Goal: Task Accomplishment & Management: Complete application form

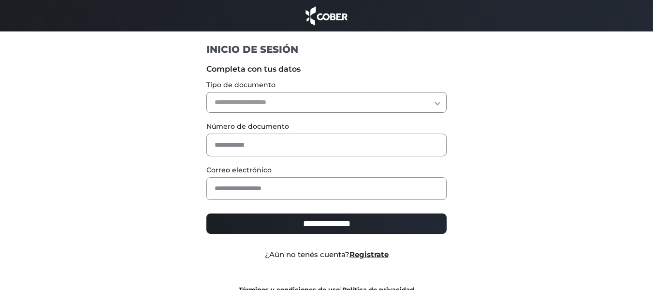
scroll to position [17, 0]
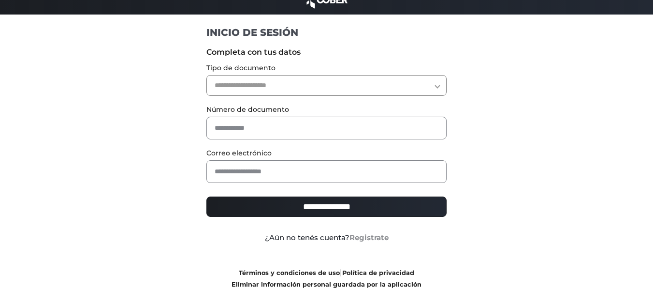
click at [377, 236] on link "Registrate" at bounding box center [369, 237] width 39 height 9
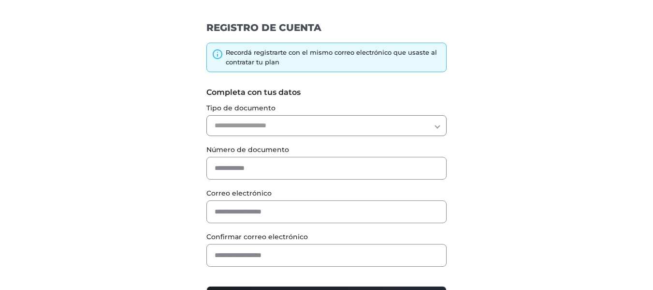
scroll to position [75, 0]
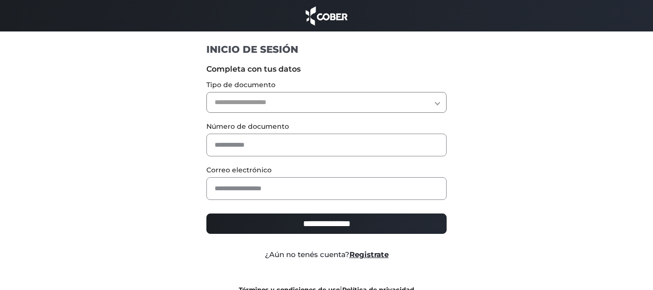
scroll to position [17, 0]
